Goal: Find specific fact: Find specific fact

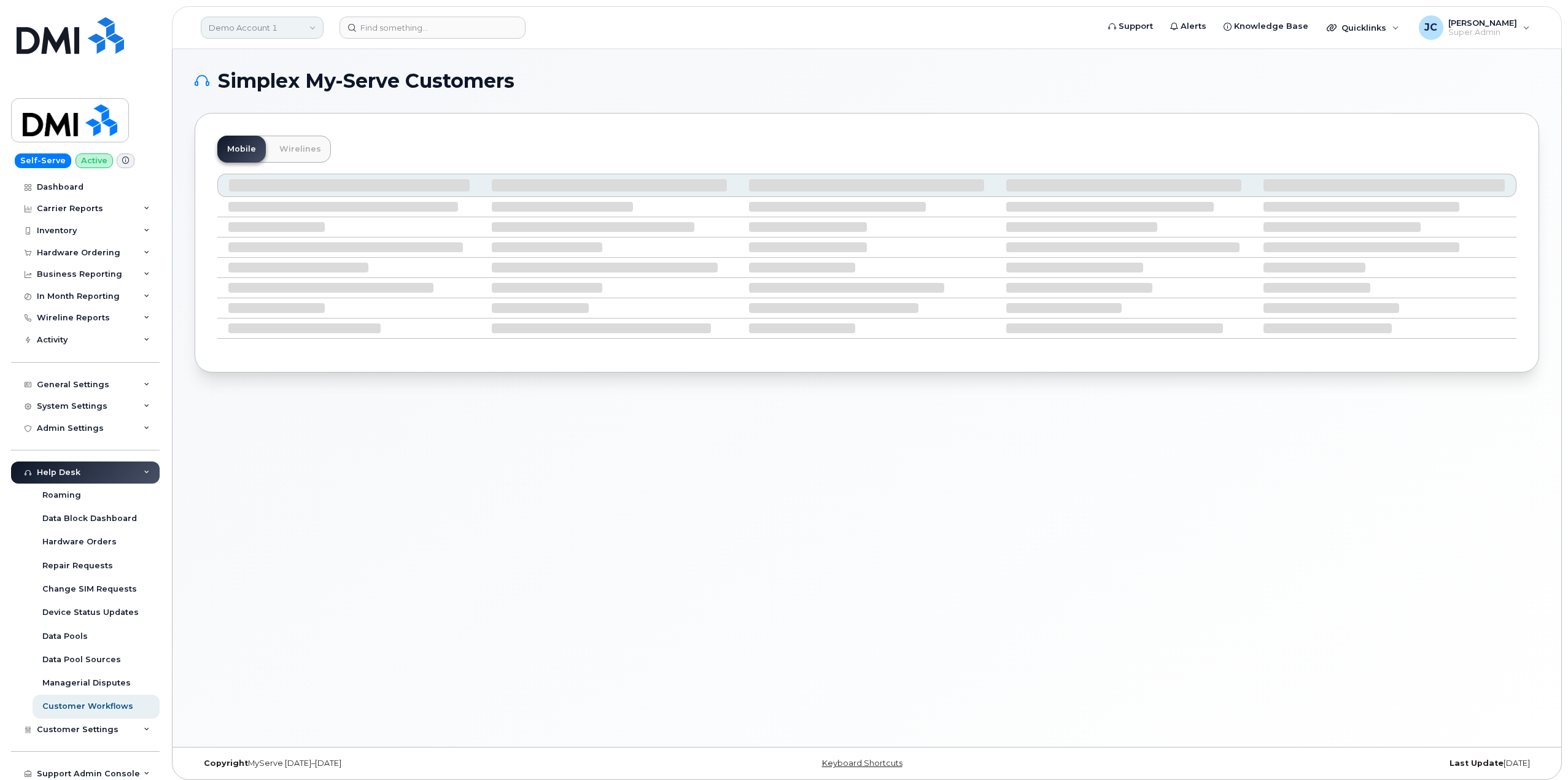
click at [288, 23] on link "Demo Account 1" at bounding box center [262, 27] width 123 height 22
type input "abm"
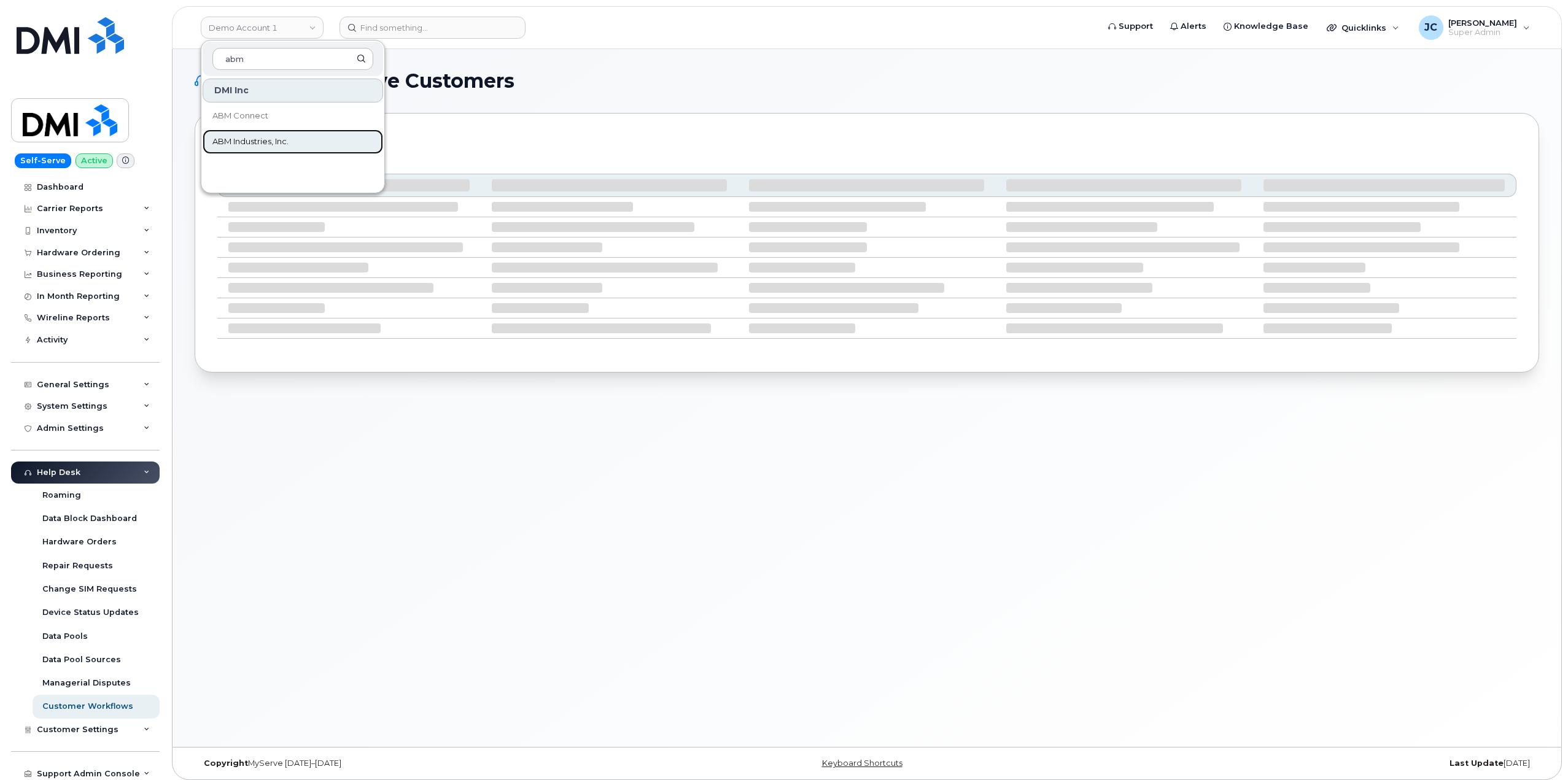
click at [271, 139] on span "ABM Industries, Inc." at bounding box center [251, 141] width 77 height 12
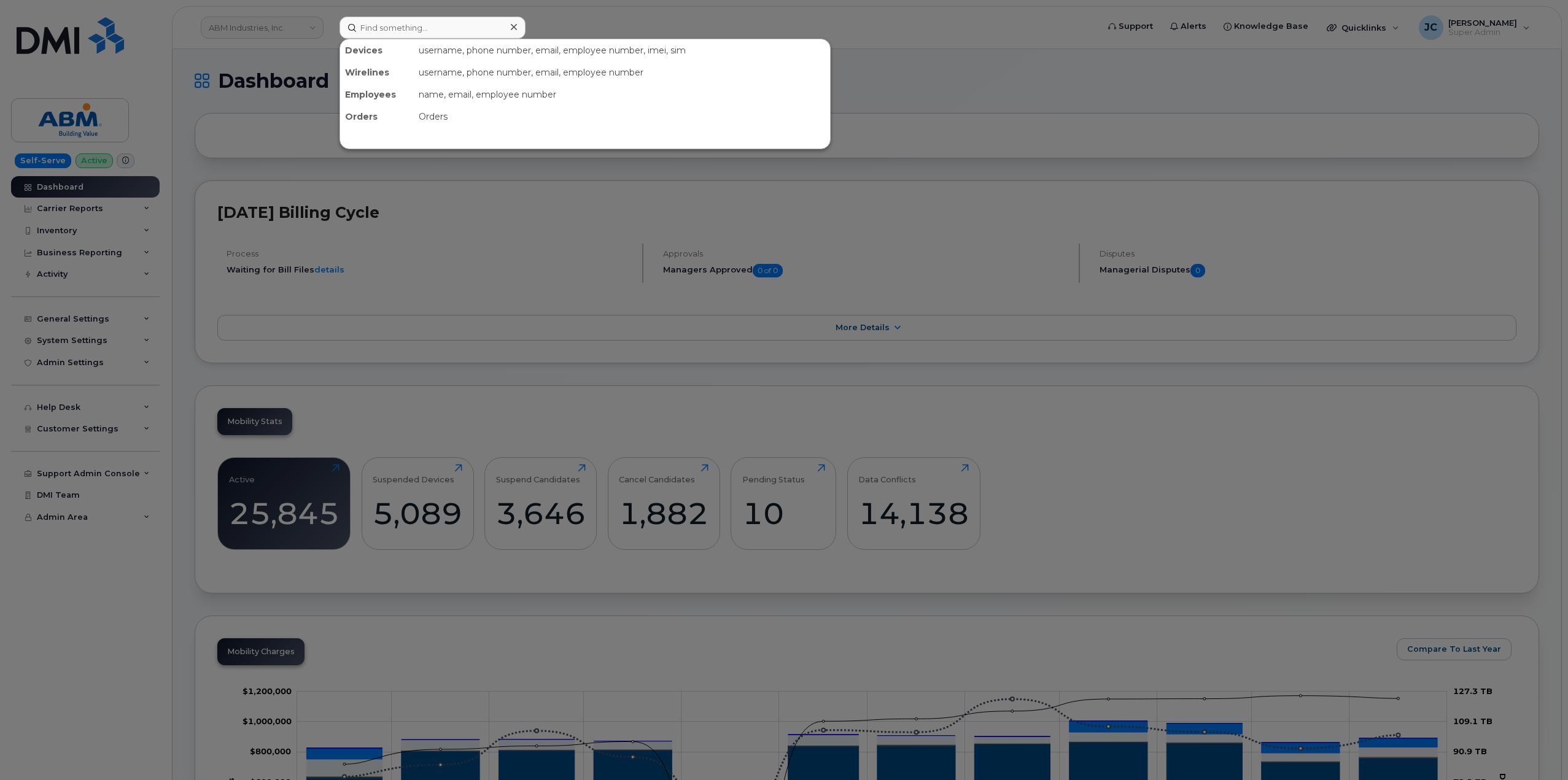
drag, startPoint x: 383, startPoint y: 24, endPoint x: 624, endPoint y: 289, distance: 358.2
click at [626, 297] on div at bounding box center [784, 390] width 1568 height 780
click at [443, 38] on input at bounding box center [432, 27] width 186 height 22
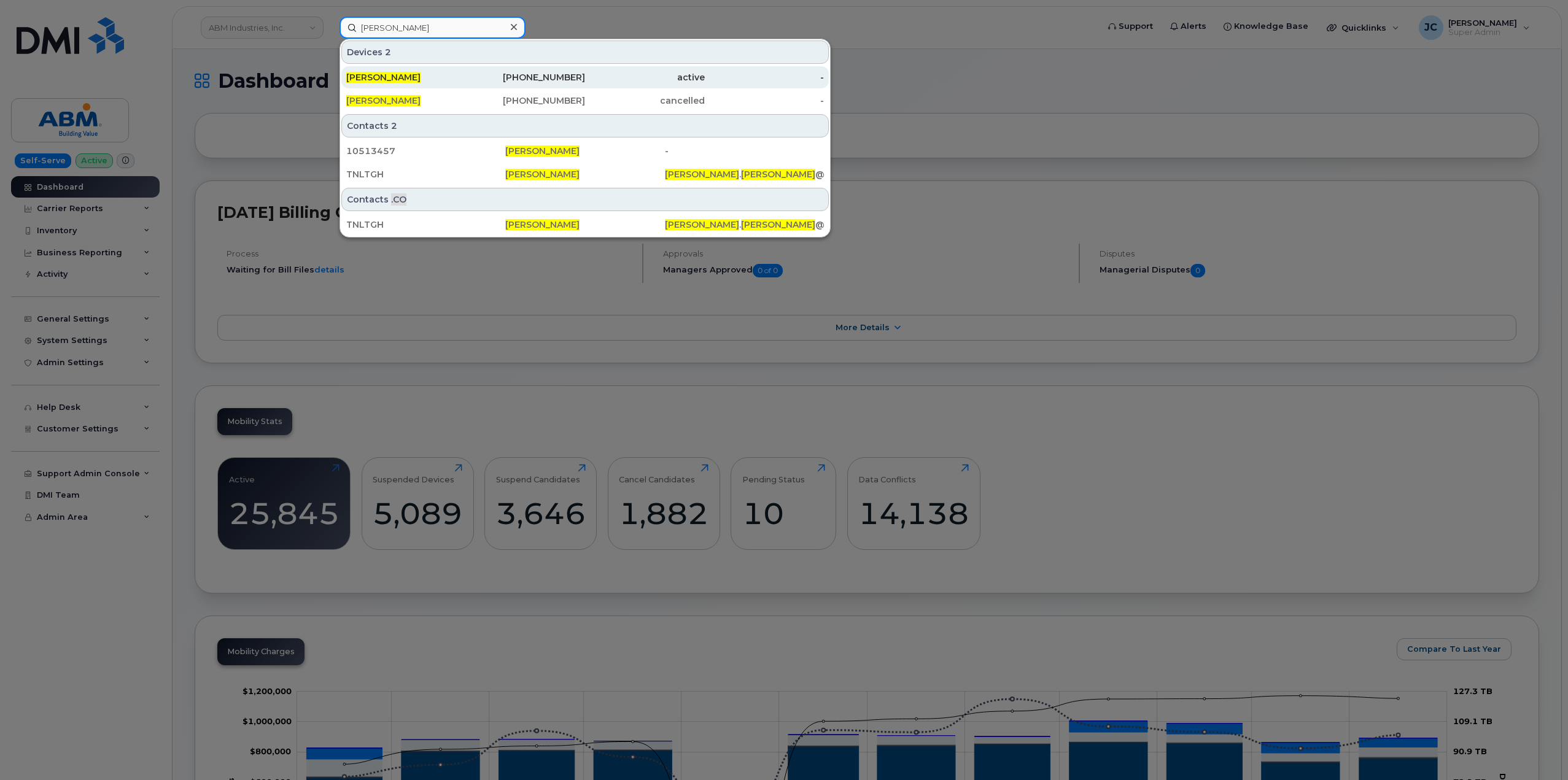
type input "[PERSON_NAME]"
click at [398, 73] on span "[PERSON_NAME]" at bounding box center [383, 78] width 75 height 11
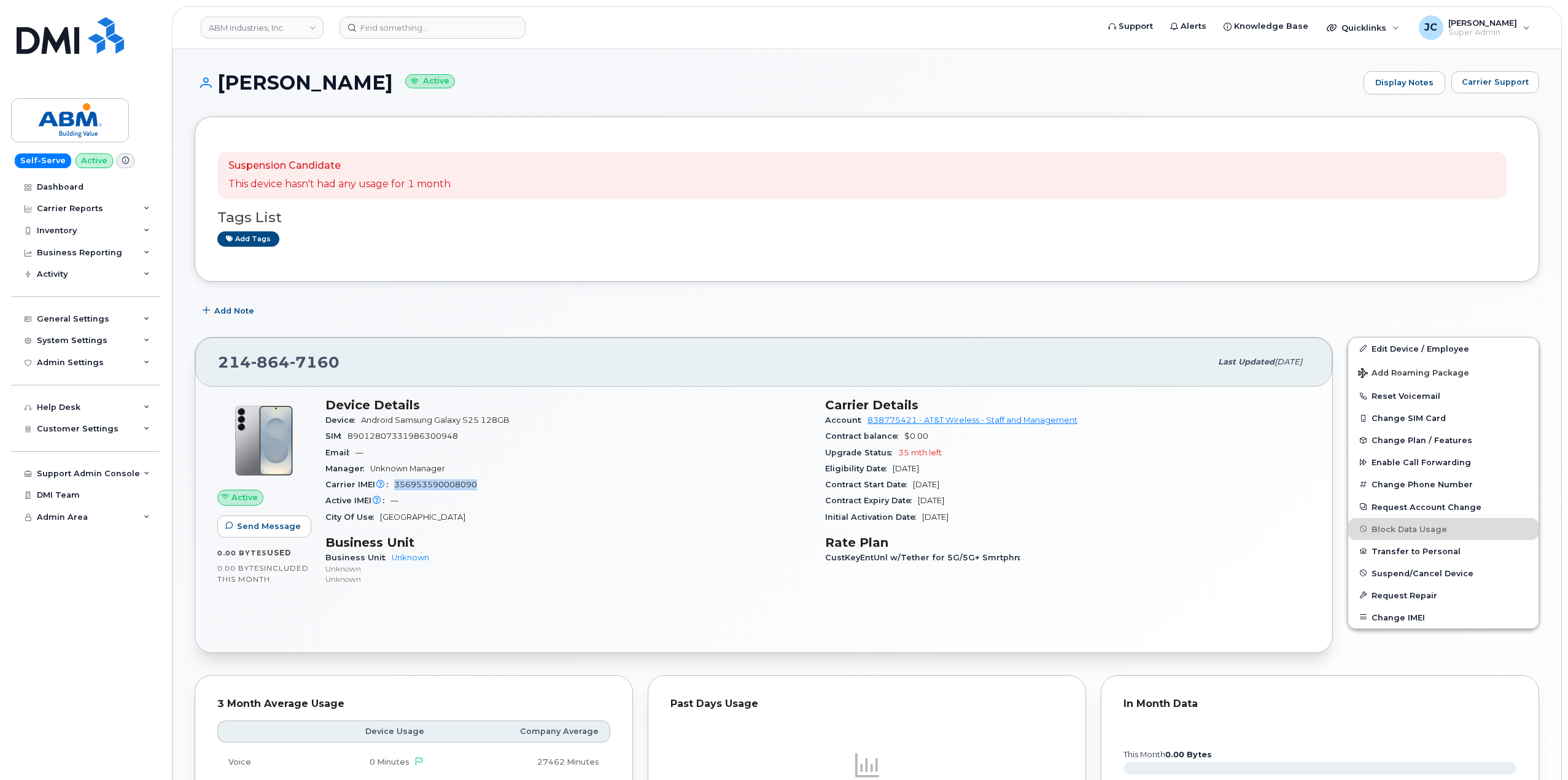
drag, startPoint x: 478, startPoint y: 483, endPoint x: 392, endPoint y: 481, distance: 86.0
click at [392, 481] on div "Carrier IMEI Carrier IMEI is reported during the last billing cycle or change o…" at bounding box center [567, 484] width 485 height 16
copy span "356953590008090"
